Goal: Navigation & Orientation: Find specific page/section

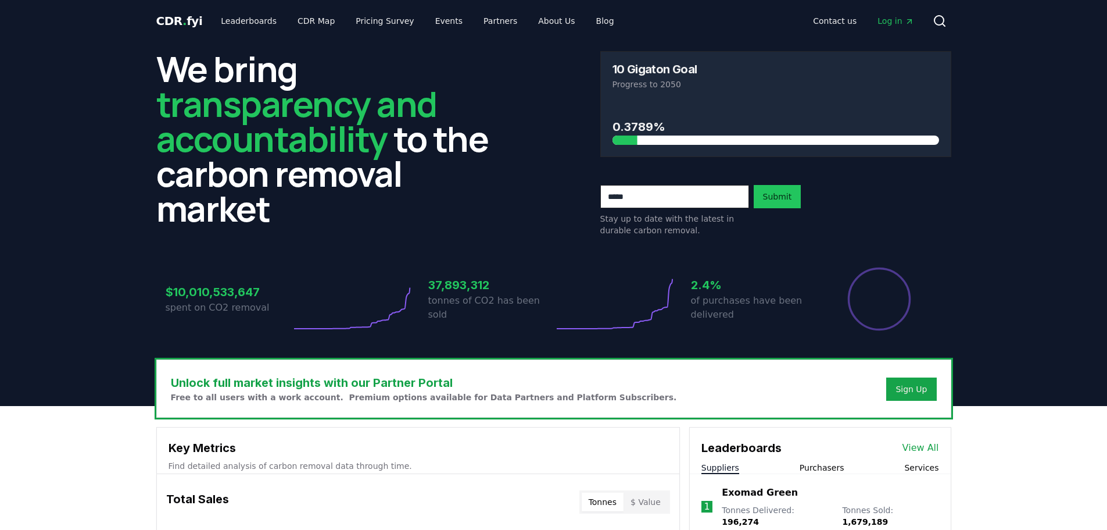
click at [311, 15] on link "CDR Map" at bounding box center [316, 20] width 56 height 21
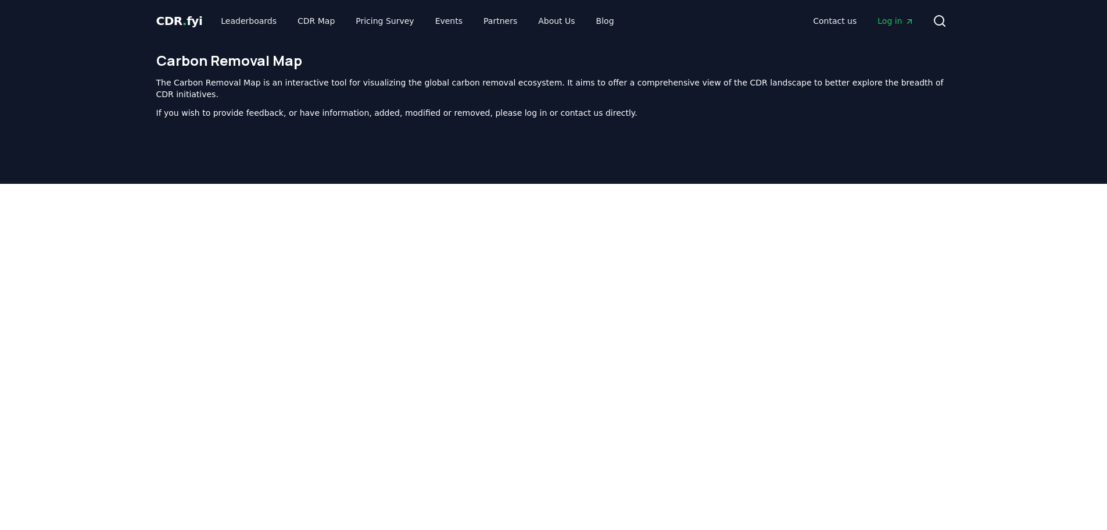
scroll to position [358, 0]
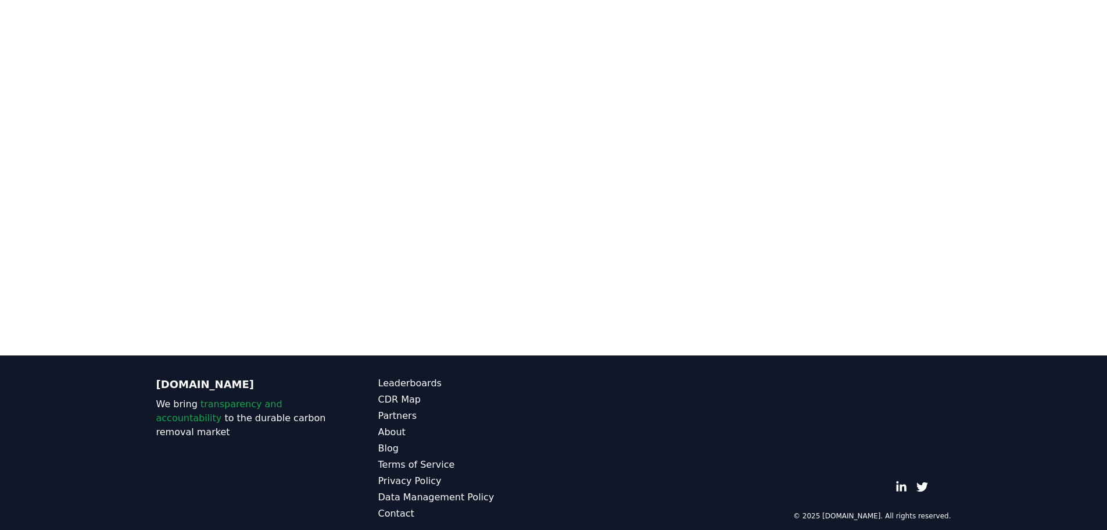
drag, startPoint x: 1048, startPoint y: 87, endPoint x: 1025, endPoint y: 185, distance: 100.8
click at [1025, 185] on div at bounding box center [553, 91] width 1107 height 530
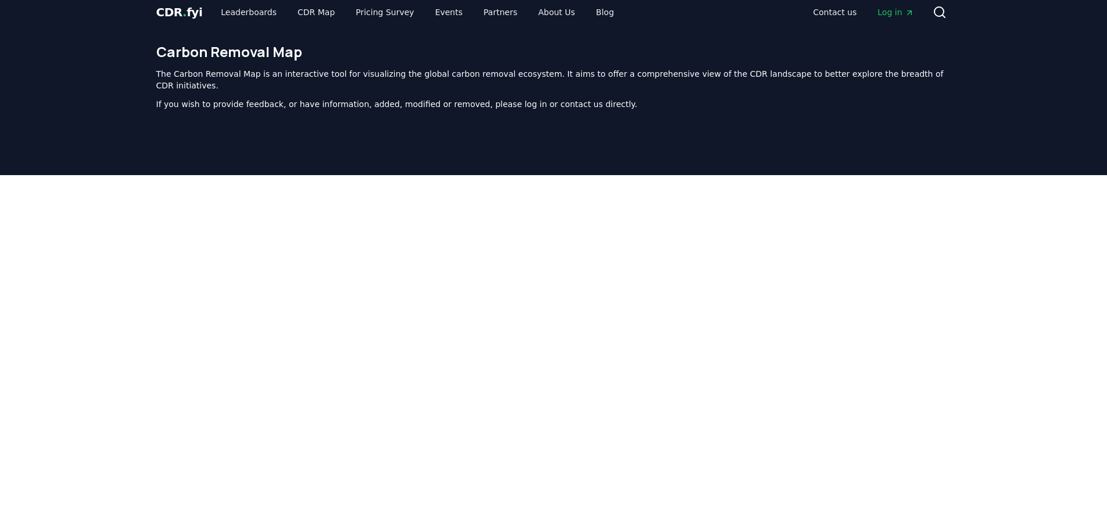
scroll to position [0, 0]
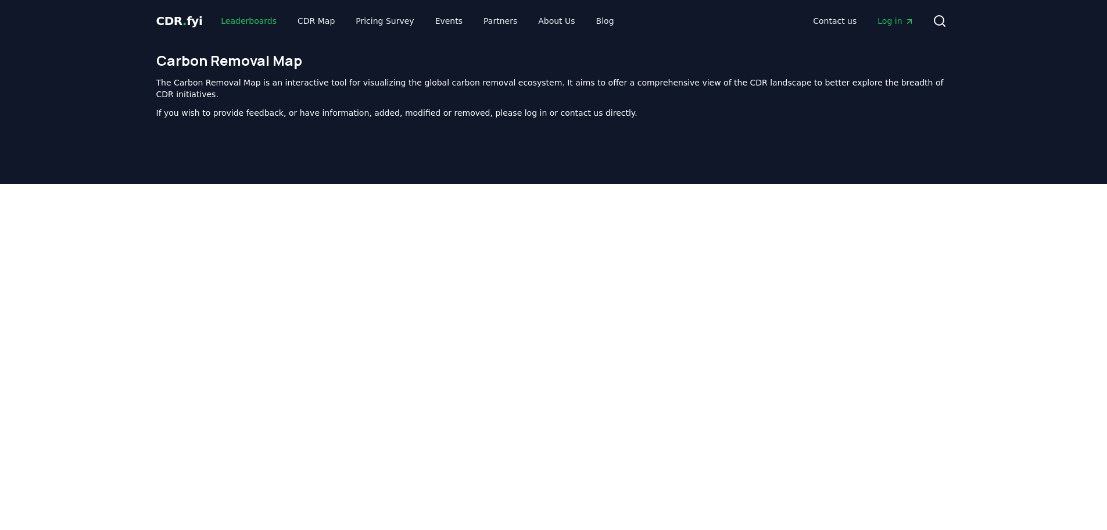
click at [255, 23] on link "Leaderboards" at bounding box center [249, 20] width 74 height 21
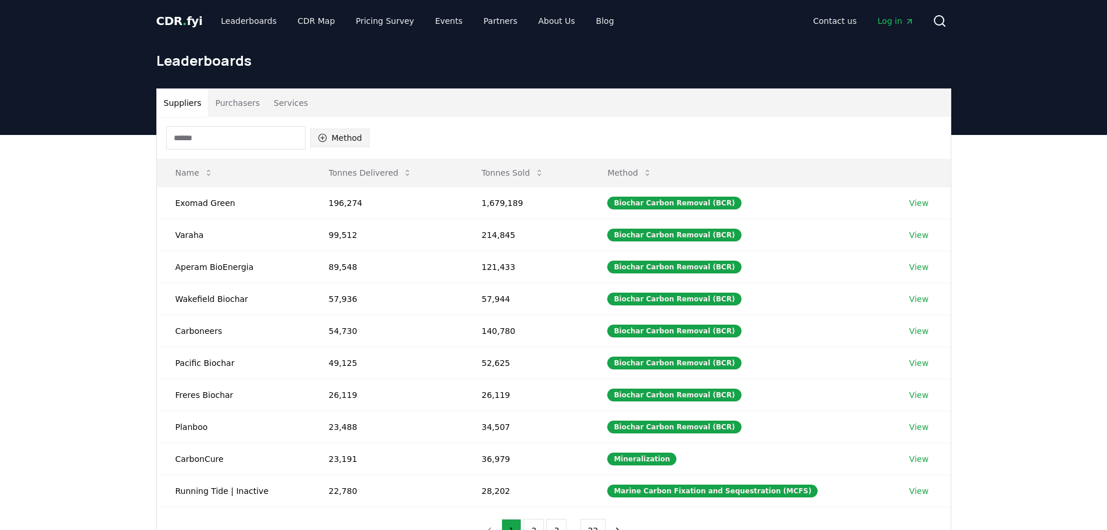
click at [321, 135] on icon "button" at bounding box center [322, 137] width 9 height 9
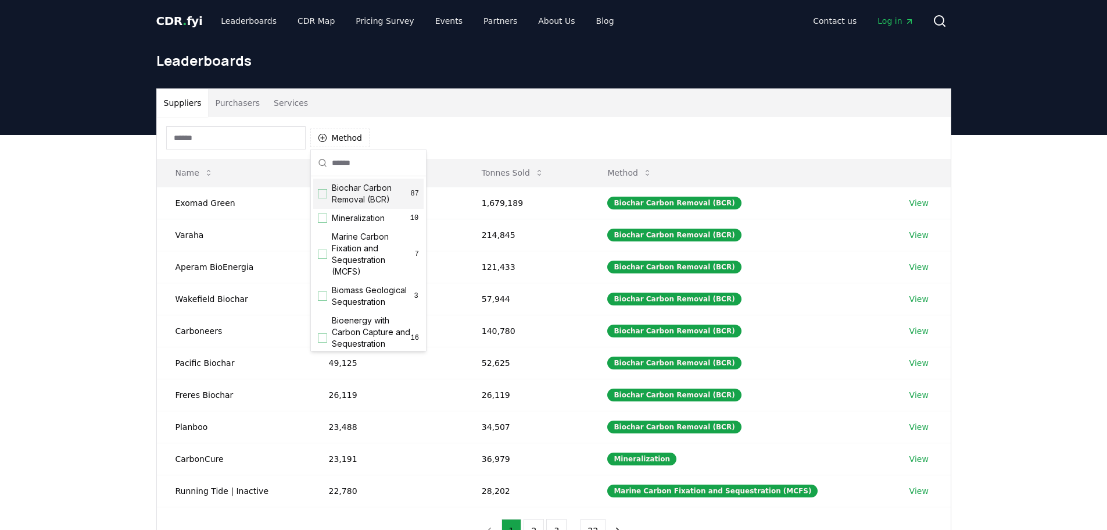
click at [324, 197] on div "Suggestions" at bounding box center [322, 193] width 9 height 9
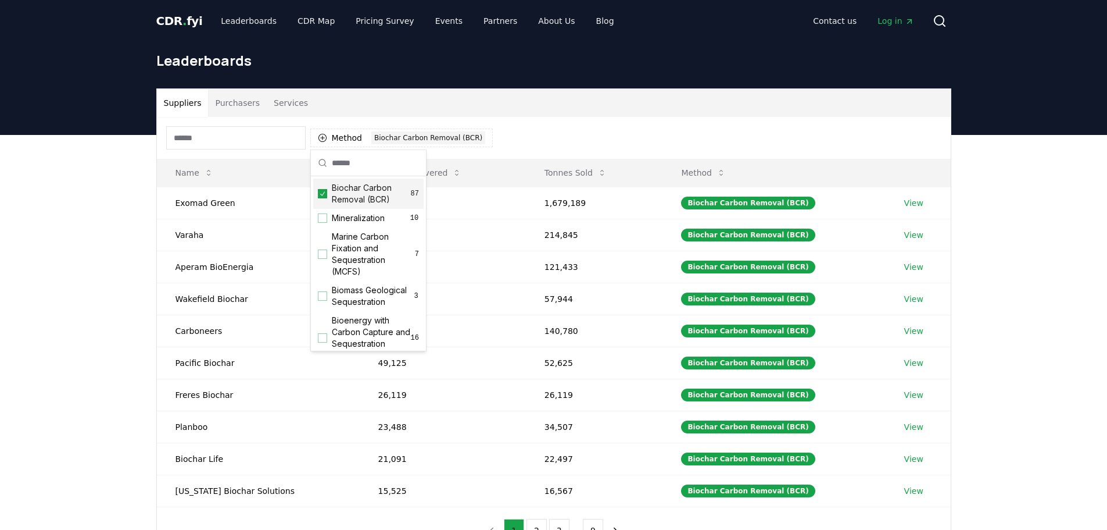
click at [566, 95] on div "Suppliers Purchasers Services" at bounding box center [554, 103] width 794 height 28
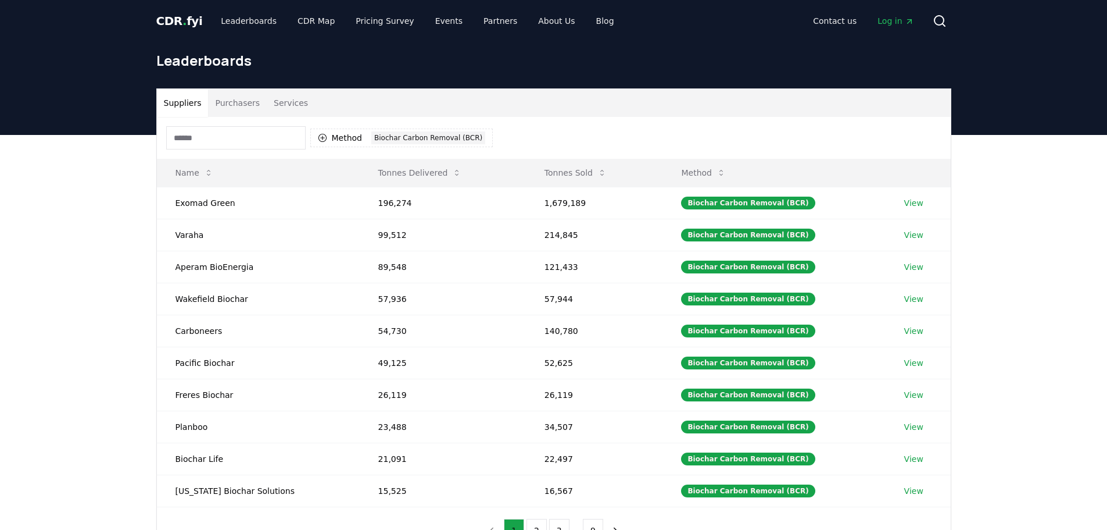
click at [197, 141] on input at bounding box center [236, 137] width 140 height 23
click at [311, 24] on link "CDR Map" at bounding box center [316, 20] width 56 height 21
